Goal: Task Accomplishment & Management: Use online tool/utility

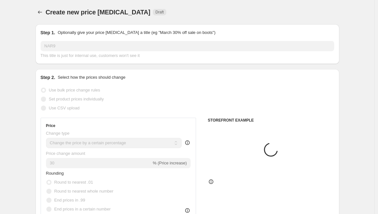
select select "percentage"
select select "remove"
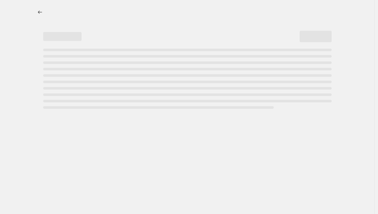
select select "percentage"
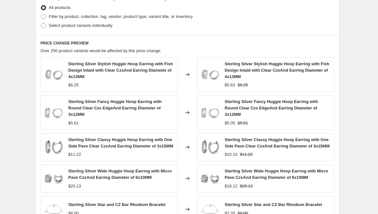
scroll to position [256, 0]
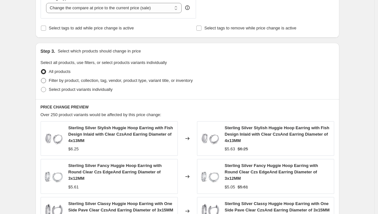
click at [59, 84] on label "Filter by product, collection, tag, vendor, product type, variant title, or inv…" at bounding box center [117, 80] width 152 height 9
click at [41, 78] on input "Filter by product, collection, tag, vendor, product type, variant title, or inv…" at bounding box center [41, 78] width 0 height 0
radio input "true"
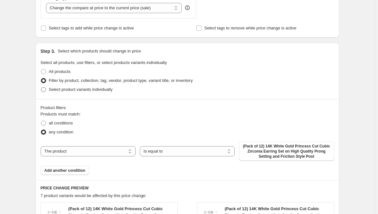
click at [65, 91] on span "Select product variants individually" at bounding box center [81, 89] width 64 height 5
click at [41, 87] on input "Select product variants individually" at bounding box center [41, 87] width 0 height 0
radio input "true"
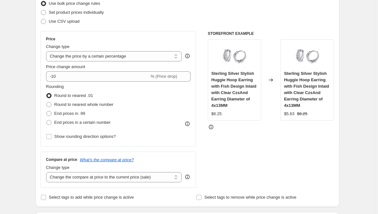
scroll to position [0, 0]
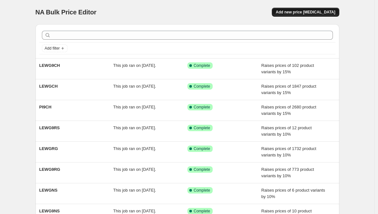
click at [331, 13] on span "Add new price change job" at bounding box center [304, 12] width 59 height 5
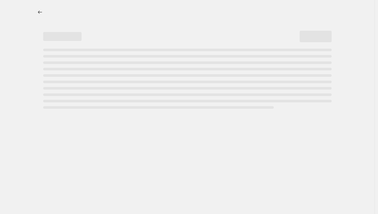
select select "percentage"
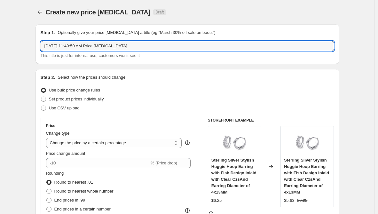
drag, startPoint x: 159, startPoint y: 45, endPoint x: -8, endPoint y: 43, distance: 167.4
click at [0, 43] on html "Home Settings Plans Skip to content Create new price change job. This page is r…" at bounding box center [189, 107] width 378 height 214
paste input "NAR9"
type input "NAR9"
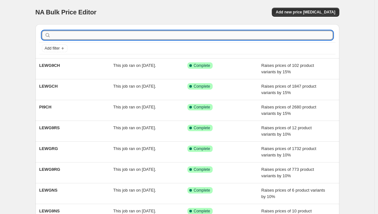
click at [297, 35] on input "text" at bounding box center [192, 35] width 280 height 9
paste input "NAR9"
type input "NAR9"
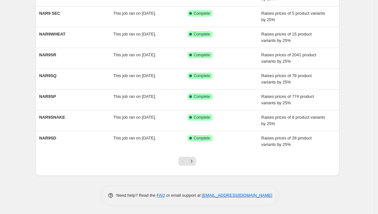
scroll to position [115, 0]
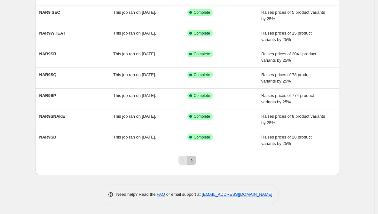
click at [196, 161] on button "Next" at bounding box center [191, 160] width 9 height 9
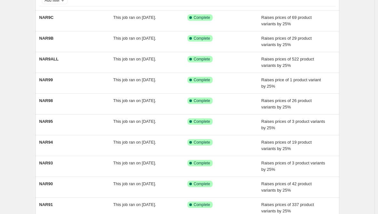
scroll to position [0, 0]
